Goal: Information Seeking & Learning: Learn about a topic

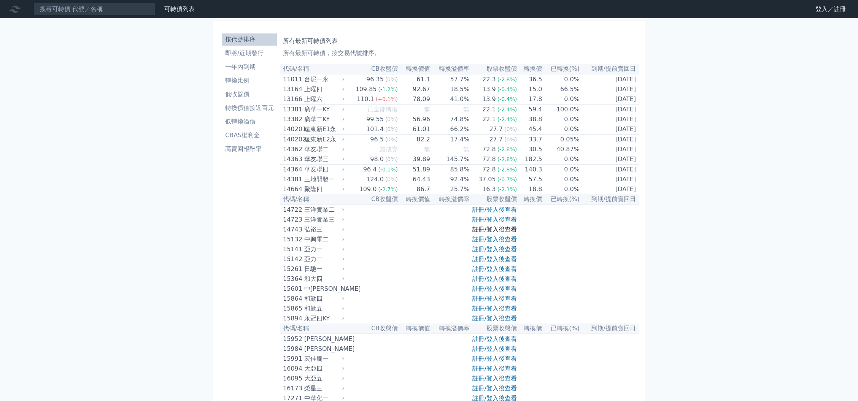
click at [492, 233] on link "註冊/登入後查看" at bounding box center [494, 229] width 44 height 7
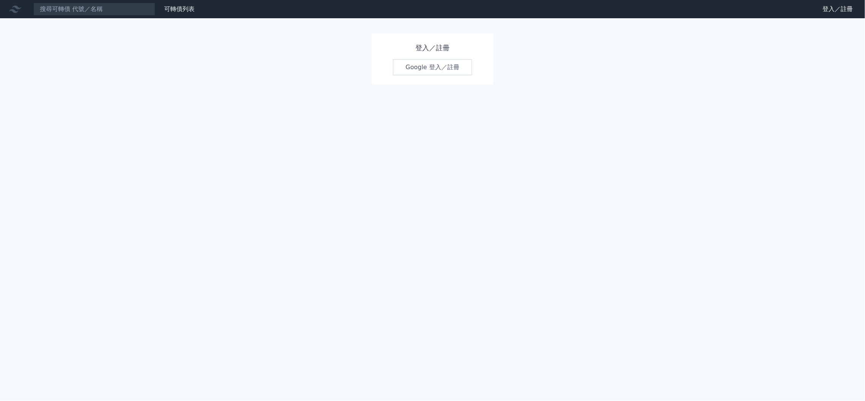
click at [433, 69] on link "Google 登入／註冊" at bounding box center [432, 67] width 79 height 16
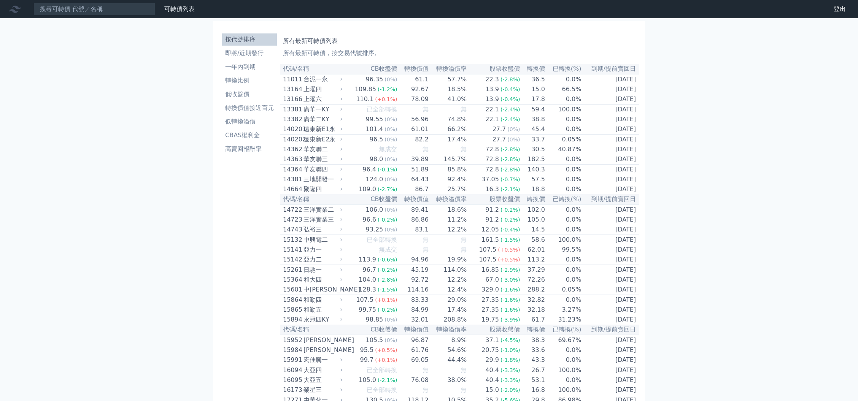
click at [0, 0] on link "財務數據" at bounding box center [0, 0] width 0 height 0
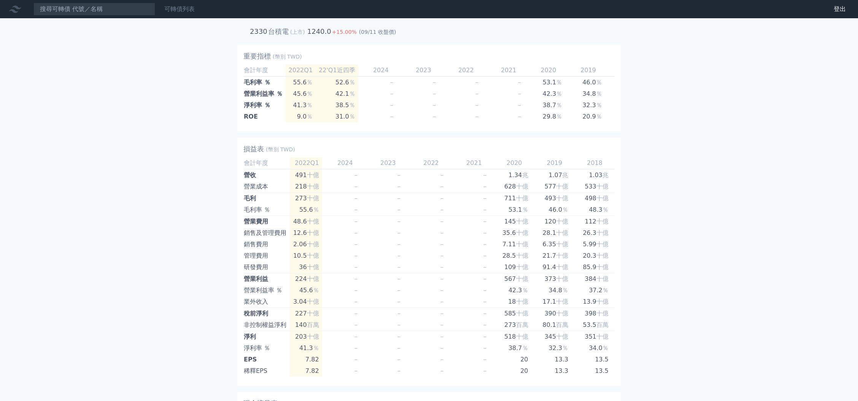
click at [174, 13] on link "可轉債列表" at bounding box center [179, 8] width 30 height 7
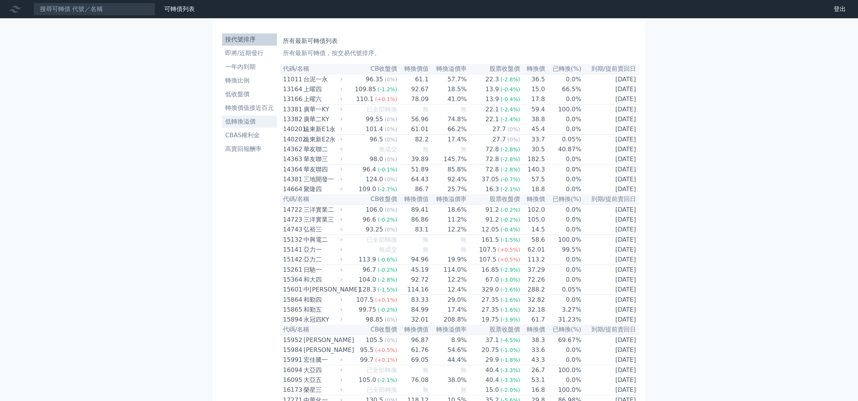
click at [254, 124] on li "低轉換溢價" at bounding box center [249, 121] width 55 height 9
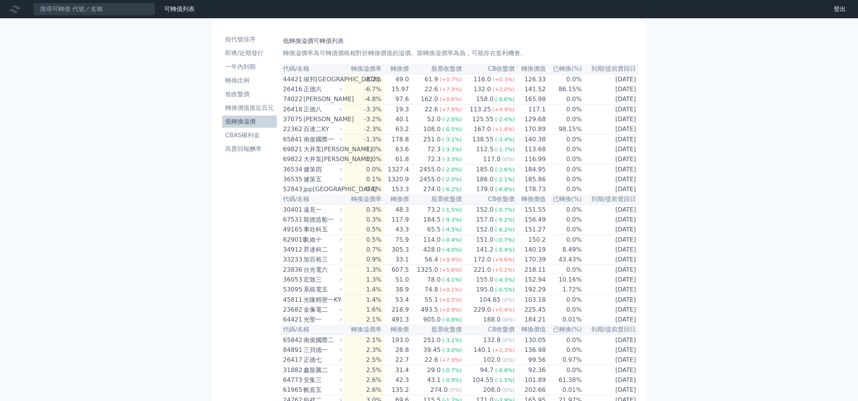
drag, startPoint x: 787, startPoint y: 4, endPoint x: 685, endPoint y: 45, distance: 109.7
